Goal: Task Accomplishment & Management: Manage account settings

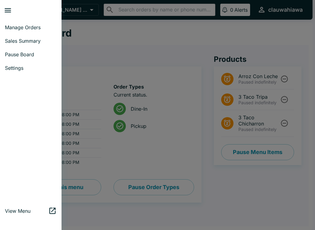
click at [23, 28] on span "Manage Orders" at bounding box center [31, 27] width 52 height 6
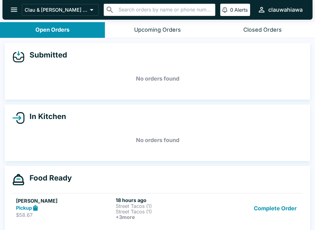
click at [151, 34] on button "Upcoming Orders" at bounding box center [157, 30] width 105 height 16
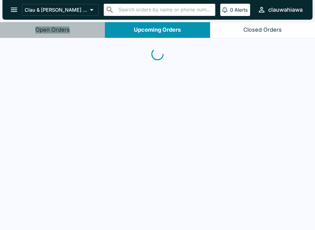
click at [48, 32] on div "Open Orders" at bounding box center [52, 29] width 34 height 7
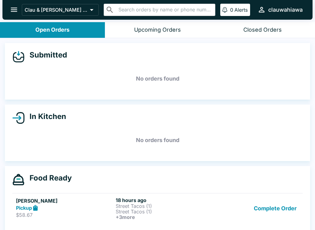
click at [147, 214] on p "Street Tacos (1)" at bounding box center [164, 212] width 97 height 6
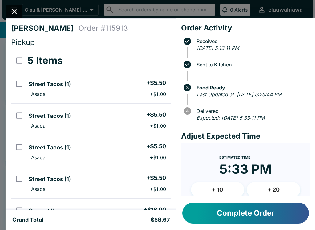
click at [237, 217] on button "Complete Order" at bounding box center [246, 213] width 127 height 21
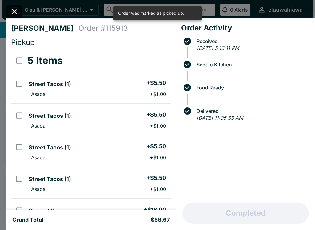
click at [16, 18] on button "Close" at bounding box center [14, 11] width 16 height 13
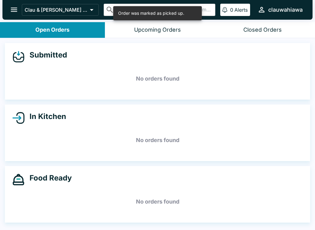
click at [151, 33] on div "Upcoming Orders" at bounding box center [157, 29] width 47 height 7
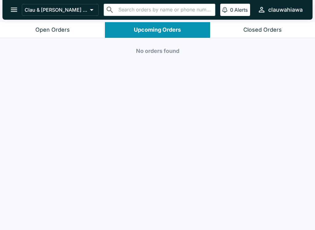
click at [51, 23] on button "Open Orders" at bounding box center [52, 30] width 105 height 16
